Goal: Transaction & Acquisition: Purchase product/service

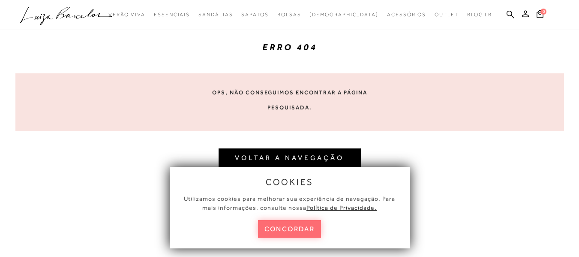
scroll to position [43, 0]
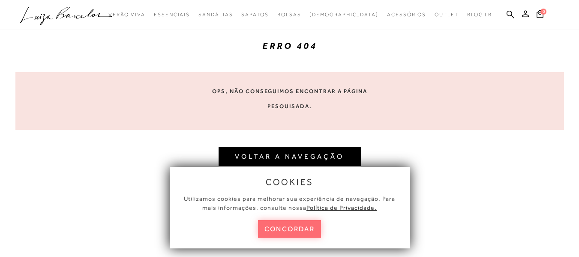
click at [307, 233] on button "concordar" at bounding box center [289, 229] width 63 height 18
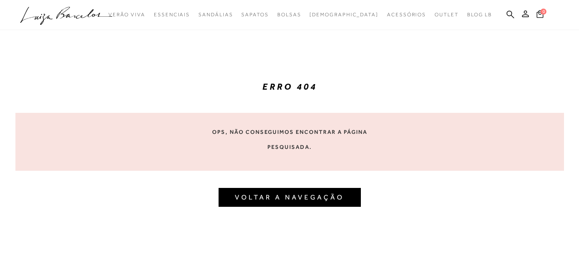
scroll to position [0, 0]
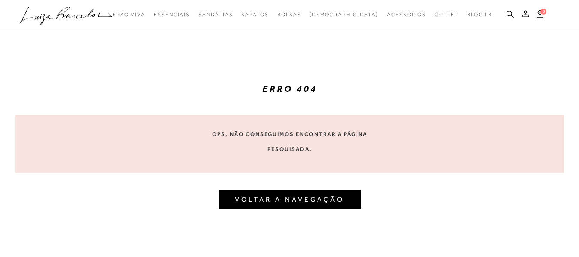
click at [509, 16] on icon at bounding box center [511, 14] width 8 height 8
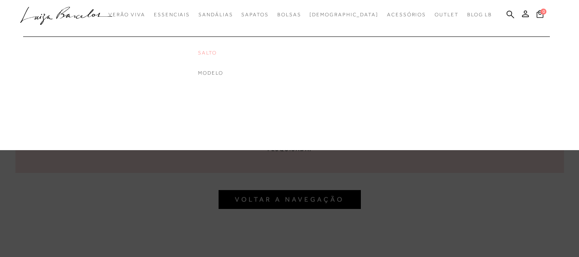
click at [229, 53] on link "Salto" at bounding box center [232, 52] width 69 height 7
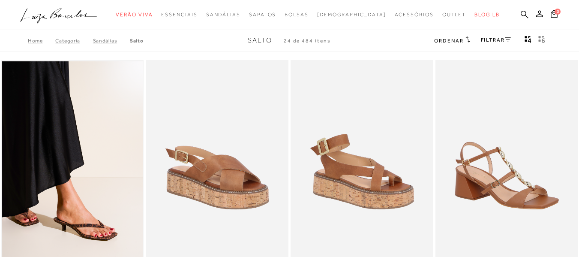
click at [521, 14] on icon at bounding box center [525, 14] width 8 height 8
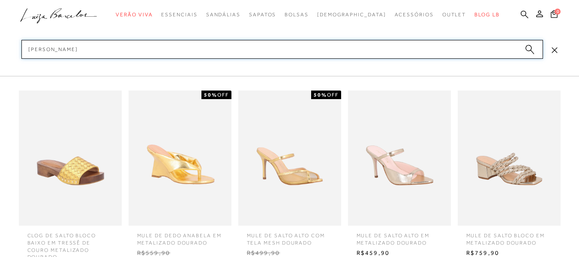
type input "[PERSON_NAME]"
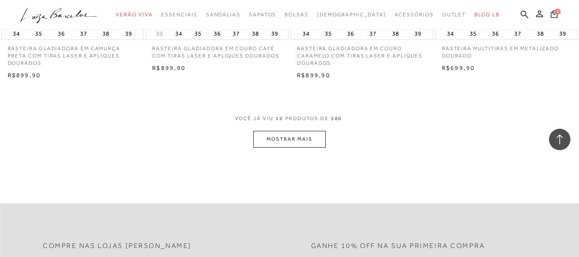
scroll to position [729, 0]
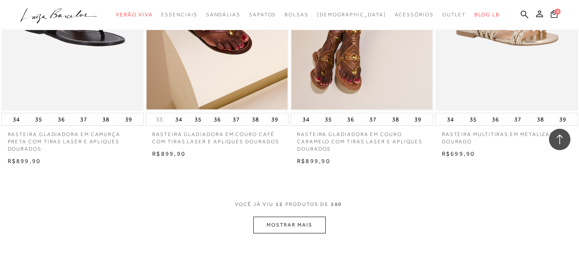
click at [294, 231] on button "MOSTRAR MAIS" at bounding box center [289, 225] width 72 height 17
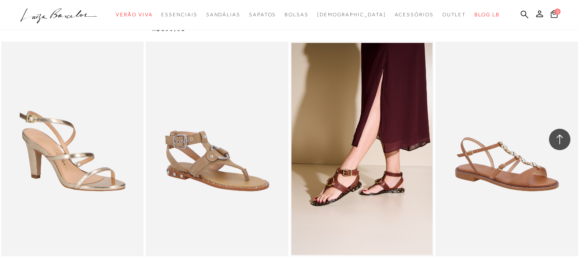
scroll to position [1587, 0]
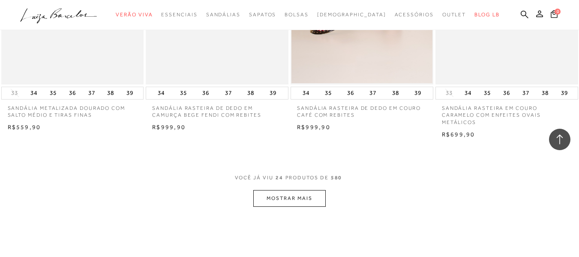
click at [310, 190] on button "MOSTRAR MAIS" at bounding box center [289, 198] width 72 height 17
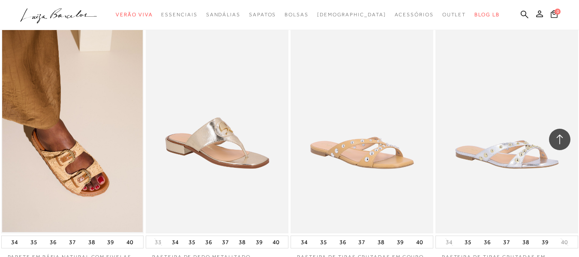
scroll to position [2273, 0]
